Goal: Task Accomplishment & Management: Manage account settings

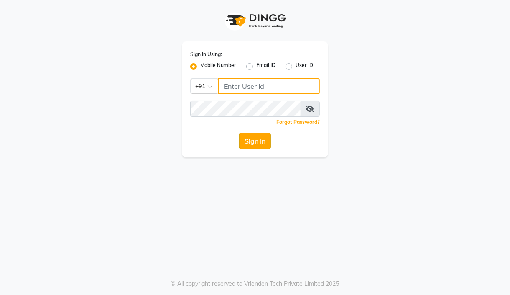
type input "7304626021"
click at [256, 143] on button "Sign In" at bounding box center [255, 141] width 32 height 16
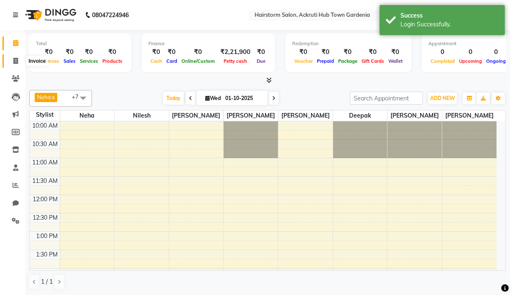
click at [15, 60] on icon at bounding box center [15, 61] width 5 height 6
select select "279"
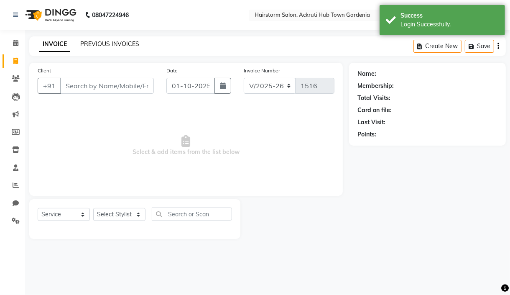
select select "product"
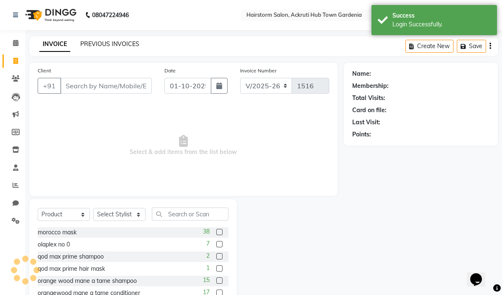
click at [122, 43] on link "PREVIOUS INVOICES" at bounding box center [109, 44] width 59 height 8
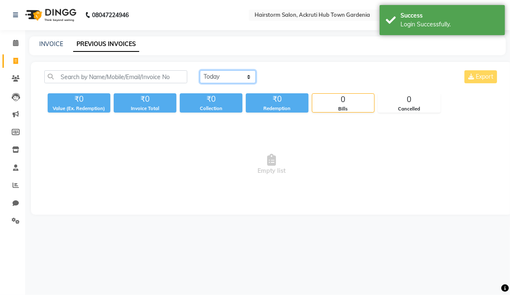
click at [233, 78] on select "Today Yesterday Custom Range" at bounding box center [228, 76] width 56 height 13
select select "yesterday"
click at [200, 70] on select "Today Yesterday Custom Range" at bounding box center [228, 76] width 56 height 13
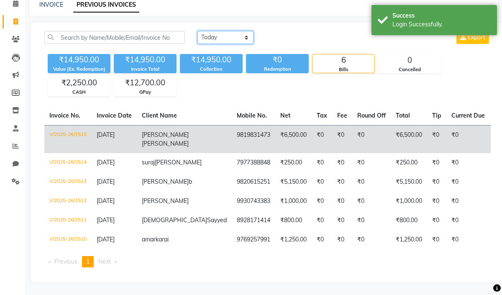
scroll to position [56, 0]
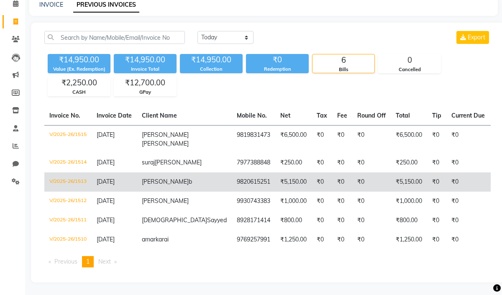
click at [71, 172] on td "V/2025-26/1513" at bounding box center [67, 181] width 47 height 19
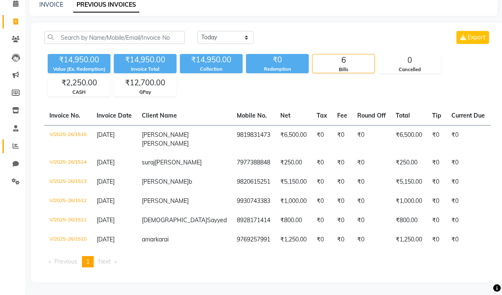
click at [7, 139] on link "Reports" at bounding box center [13, 146] width 20 height 14
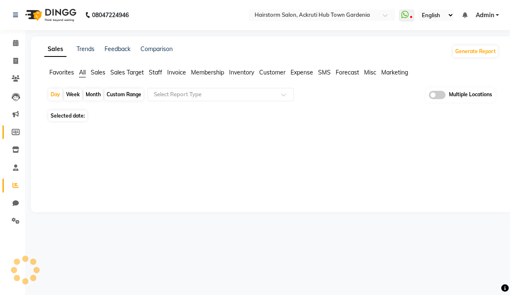
click at [8, 131] on span at bounding box center [15, 133] width 15 height 10
select select
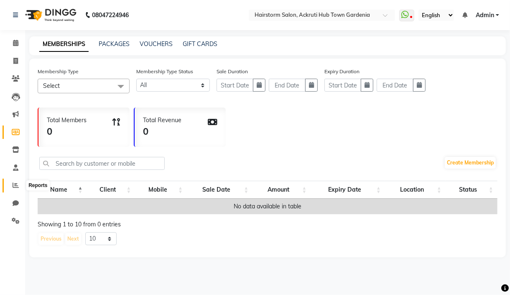
click at [20, 183] on span at bounding box center [15, 186] width 15 height 10
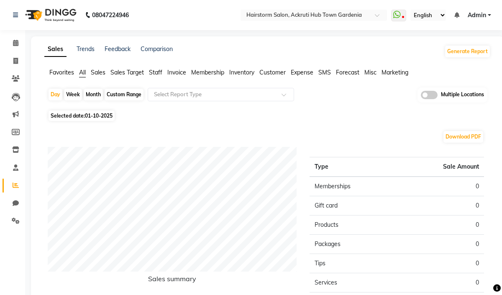
click at [129, 94] on div "Custom Range" at bounding box center [124, 95] width 39 height 12
select select "10"
select select "2025"
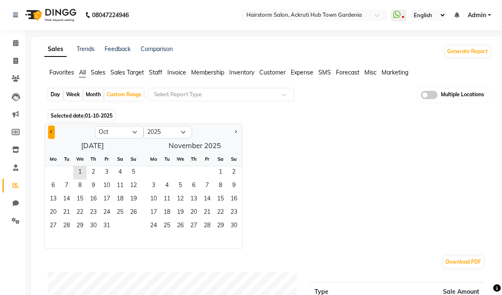
click at [49, 131] on button "Previous month" at bounding box center [51, 131] width 7 height 13
select select "9"
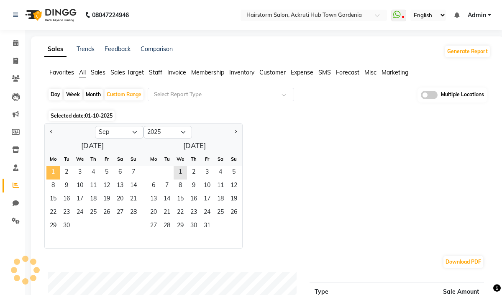
click at [55, 175] on span "1" at bounding box center [52, 172] width 13 height 13
click at [72, 227] on span "30" at bounding box center [66, 226] width 13 height 13
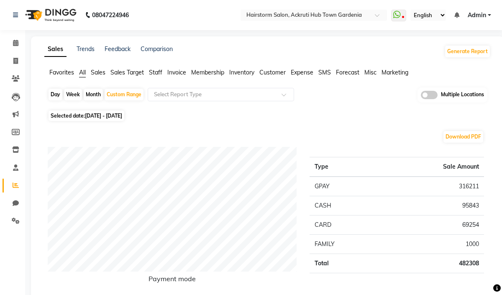
click at [151, 73] on span "Staff" at bounding box center [155, 73] width 13 height 8
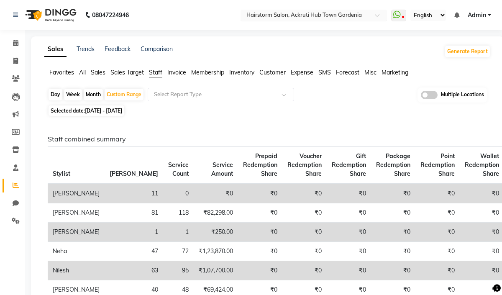
click at [281, 12] on input "text" at bounding box center [305, 16] width 121 height 8
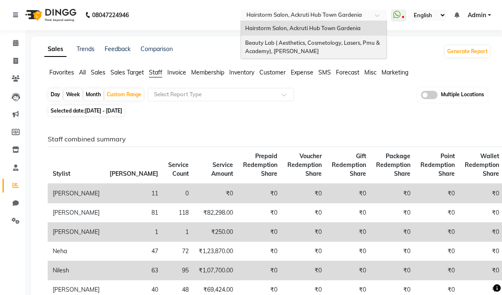
click at [270, 43] on span "Beauty Lab ( Aesthetics, Cosmetology, Lasers, Pmu & Academy), [PERSON_NAME]" at bounding box center [313, 46] width 136 height 15
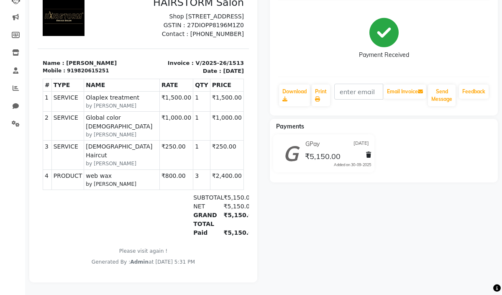
scroll to position [95, 0]
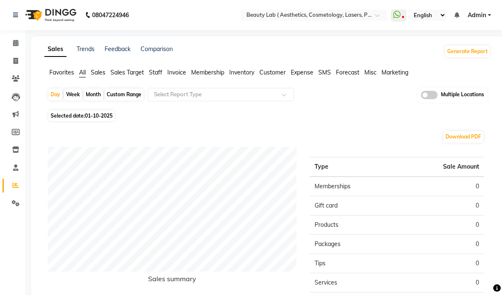
click at [125, 90] on div "Custom Range" at bounding box center [124, 95] width 39 height 12
select select "10"
select select "2025"
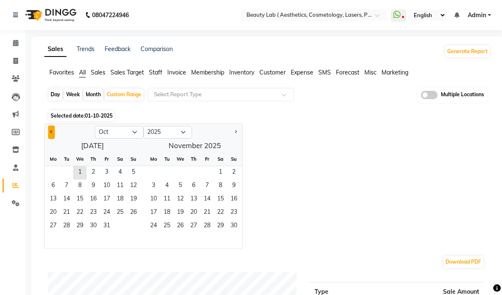
click at [52, 130] on span "Previous month" at bounding box center [51, 131] width 3 height 3
select select "9"
click at [54, 171] on span "1" at bounding box center [52, 172] width 13 height 13
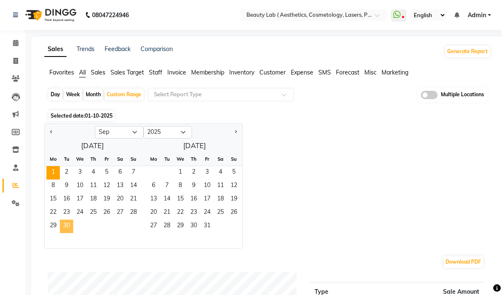
click at [70, 221] on span "30" at bounding box center [66, 226] width 13 height 13
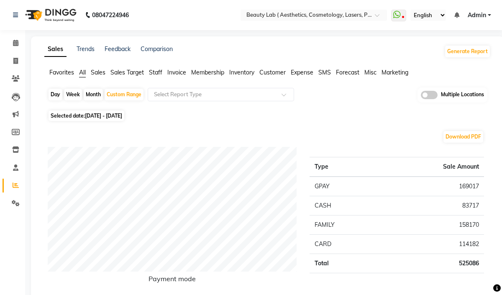
click at [158, 74] on span "Staff" at bounding box center [155, 73] width 13 height 8
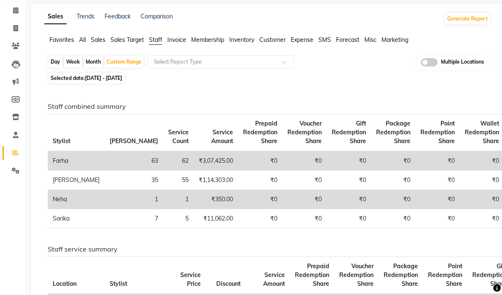
scroll to position [56, 0]
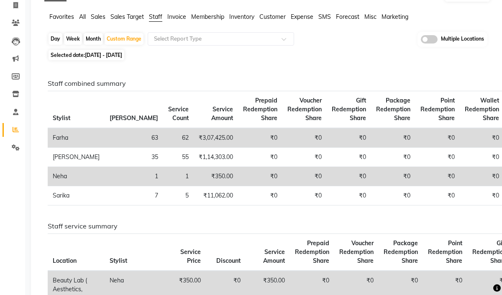
click at [194, 175] on td "₹350.00" at bounding box center [216, 176] width 44 height 19
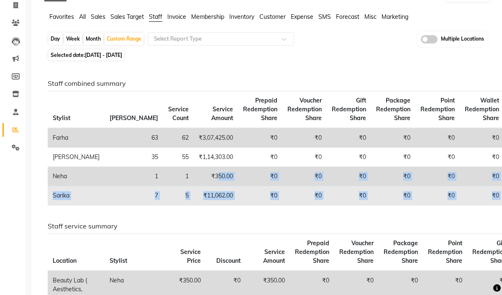
drag, startPoint x: 156, startPoint y: 175, endPoint x: 483, endPoint y: 187, distance: 326.9
click at [483, 187] on tbody "Farha 63 62 ₹3,07,425.00 ₹0 ₹0 ₹0 ₹0 ₹0 ₹0 ₹3,07,425.00 ₹92,627.81 ₹0 ₹0 ₹0 ₹0 …" at bounding box center [400, 166] width 704 height 77
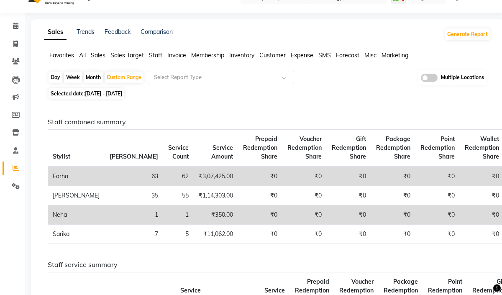
scroll to position [0, 0]
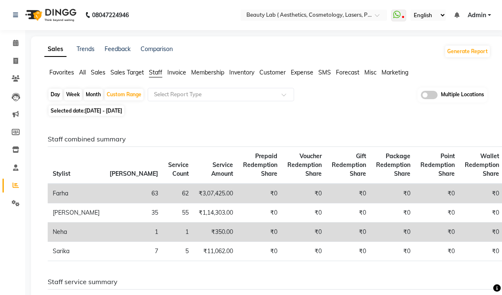
drag, startPoint x: 446, startPoint y: 178, endPoint x: 256, endPoint y: 136, distance: 195.3
drag, startPoint x: 471, startPoint y: 35, endPoint x: 472, endPoint y: 160, distance: 125.5
click at [13, 18] on icon at bounding box center [15, 15] width 5 height 6
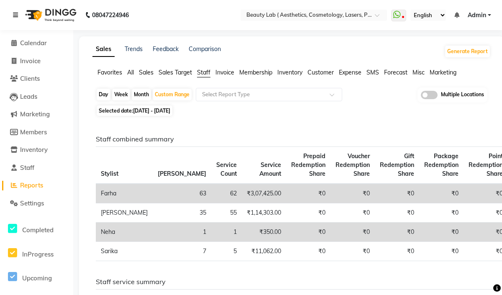
click at [13, 18] on icon at bounding box center [15, 15] width 5 height 6
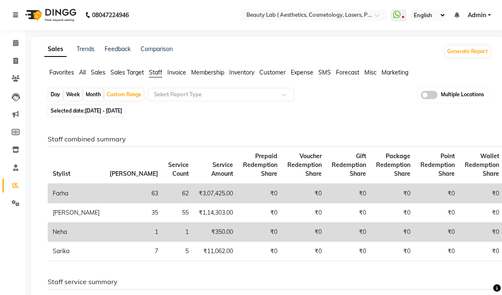
click at [13, 18] on icon at bounding box center [15, 15] width 5 height 6
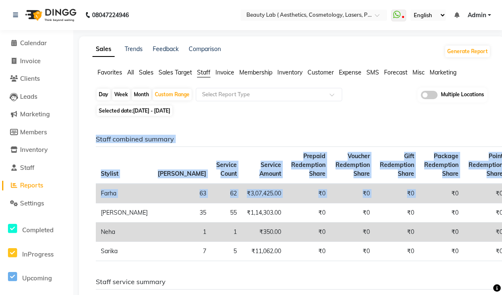
drag, startPoint x: 379, startPoint y: 199, endPoint x: 79, endPoint y: 126, distance: 308.5
click at [98, 143] on div "Staff combined summary Stylist Bill Count Service Count Service Amount Prepaid …" at bounding box center [290, 201] width 401 height 133
click at [16, 13] on icon at bounding box center [15, 15] width 5 height 6
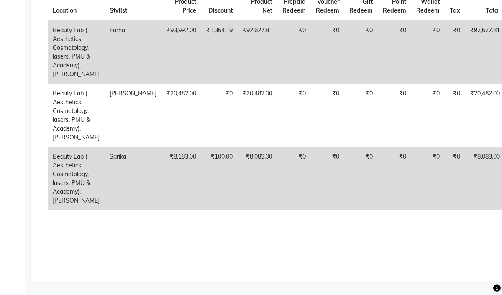
scroll to position [650, 0]
click at [500, 286] on icon at bounding box center [497, 288] width 8 height 8
click at [498, 286] on icon at bounding box center [497, 288] width 8 height 8
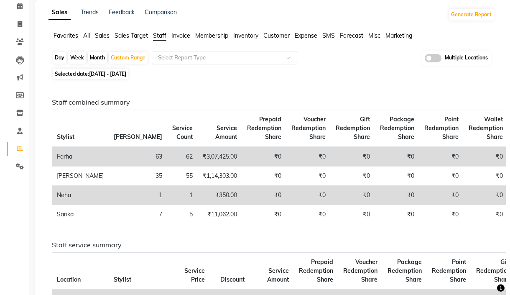
scroll to position [0, 0]
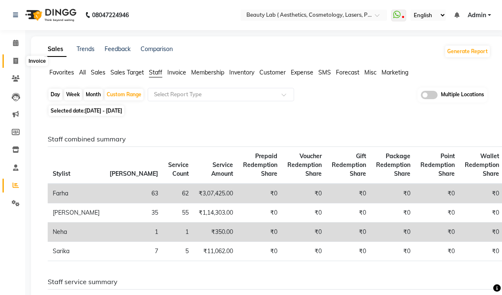
click at [9, 61] on span at bounding box center [15, 61] width 15 height 10
select select "7169"
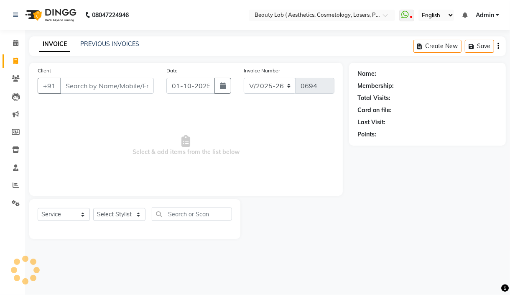
select select "product"
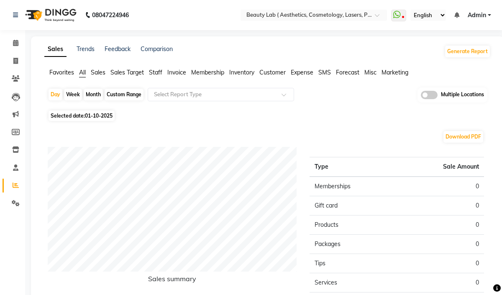
select select
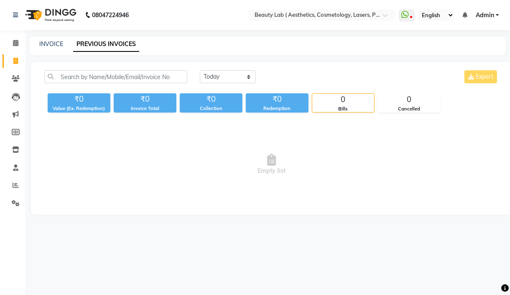
select select "7169"
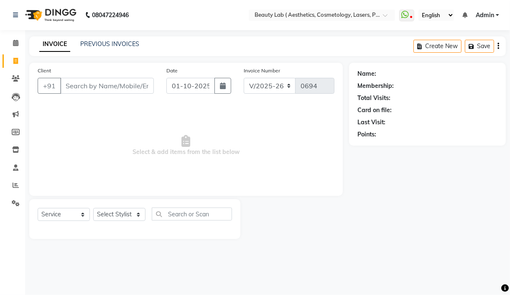
select select "product"
